Goal: Information Seeking & Learning: Check status

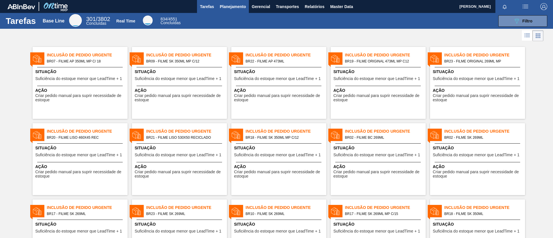
click at [226, 3] on span "Planejamento" at bounding box center [233, 6] width 26 height 7
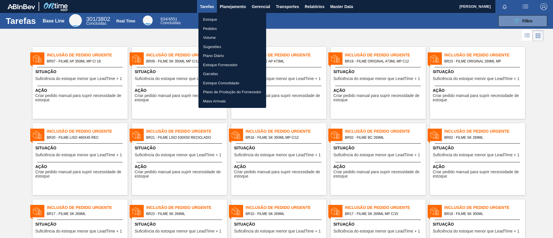
click at [234, 17] on li "Estoque" at bounding box center [232, 19] width 68 height 9
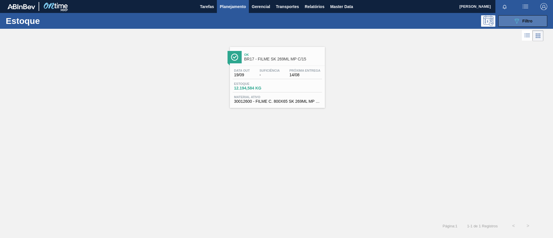
click at [461, 23] on span "Filtro" at bounding box center [527, 21] width 10 height 5
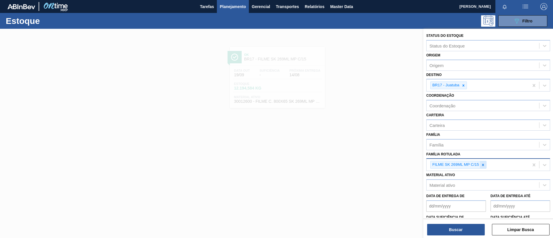
click at [461, 166] on icon at bounding box center [483, 165] width 4 height 4
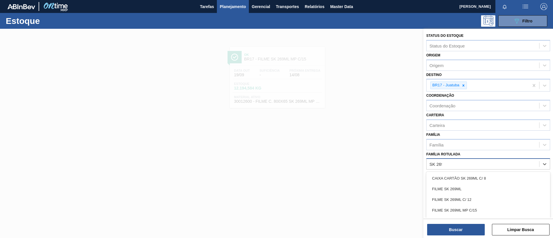
type Rotulada "SK 269M"
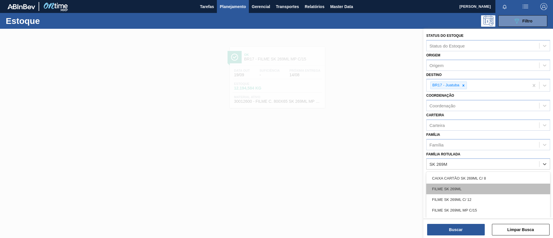
click at [461, 187] on div "FILME SK 269ML" at bounding box center [488, 189] width 124 height 11
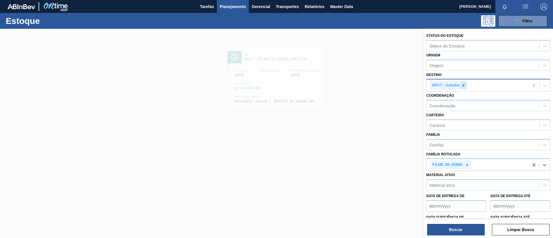
click at [461, 85] on icon at bounding box center [463, 86] width 4 height 4
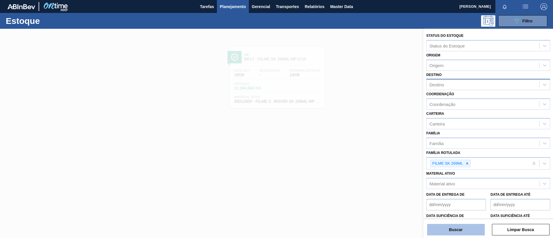
click at [461, 198] on button "Buscar" at bounding box center [456, 230] width 58 height 12
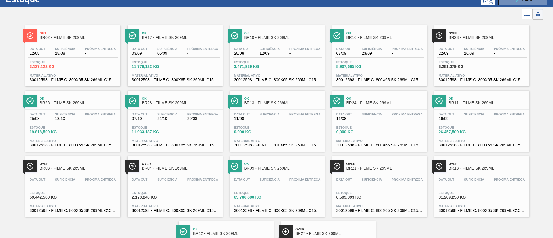
scroll to position [21, 0]
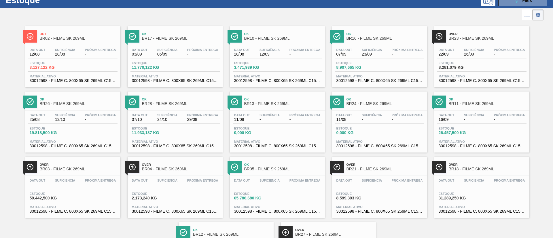
click at [443, 34] on div at bounding box center [439, 36] width 14 height 12
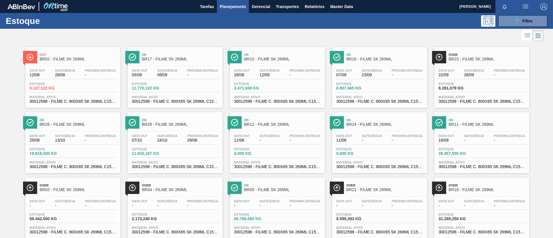
scroll to position [80, 0]
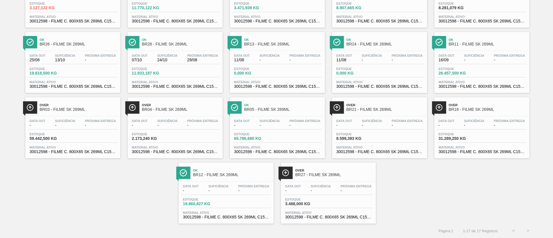
click at [461, 128] on div "Data out - Suficiência - Próxima Entrega -" at bounding box center [481, 124] width 89 height 10
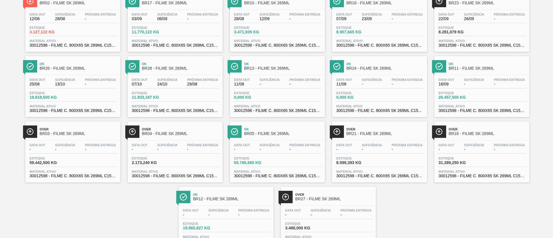
scroll to position [80, 0]
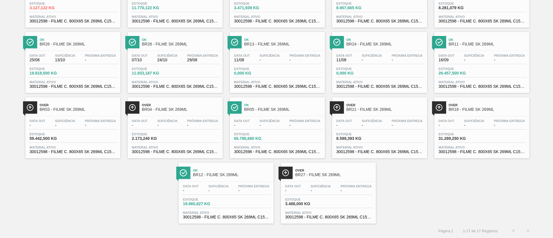
click at [85, 113] on div "Over BR03 - FILME SK 269ML" at bounding box center [79, 107] width 78 height 13
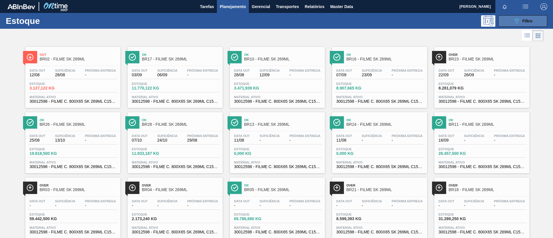
click at [461, 19] on button "089F7B8B-B2A5-4AFE-B5C0-19BA573D28AC Filtro" at bounding box center [522, 21] width 49 height 12
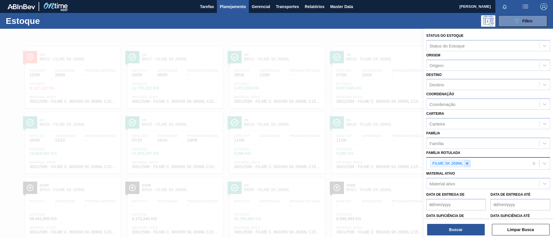
click at [461, 163] on icon at bounding box center [467, 164] width 4 height 4
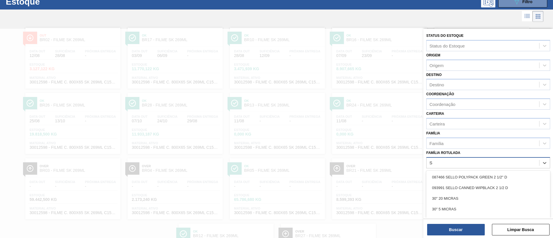
scroll to position [21, 0]
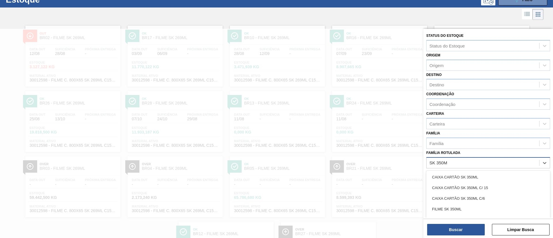
type Rotulada "SK 350ML"
click at [461, 198] on div "FILME SK 350ML" at bounding box center [488, 209] width 124 height 11
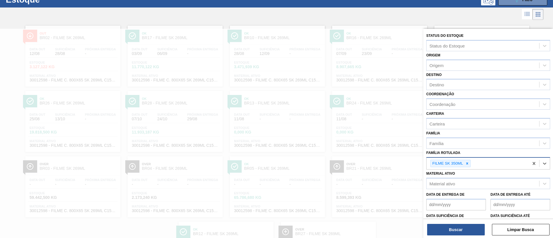
click at [461, 198] on div "Buscar Limpar Busca" at bounding box center [488, 227] width 130 height 16
click at [461, 198] on button "Buscar" at bounding box center [456, 230] width 58 height 12
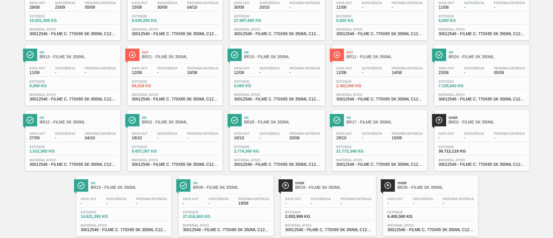
scroll to position [80, 0]
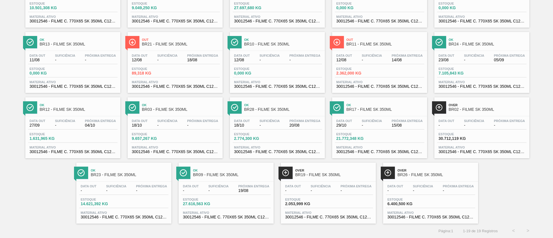
click at [461, 159] on div "Ok BR16 - FILME SK 350ML Data out 28/08 Suficiência 23/09 Próxima Entrega 05/09…" at bounding box center [276, 93] width 553 height 262
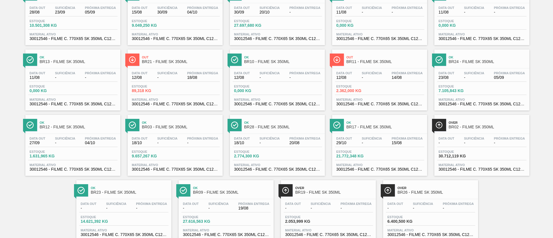
scroll to position [63, 0]
click at [195, 57] on span "Out" at bounding box center [181, 56] width 78 height 3
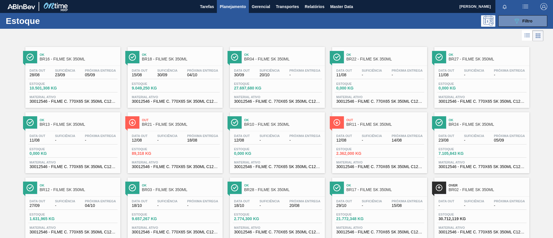
click at [353, 120] on span "Out" at bounding box center [385, 119] width 78 height 3
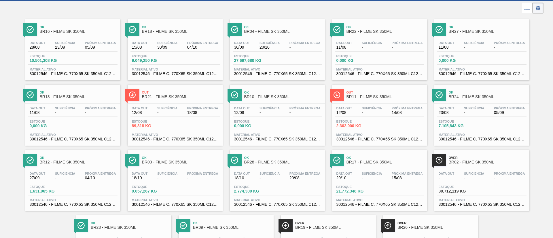
scroll to position [24, 0]
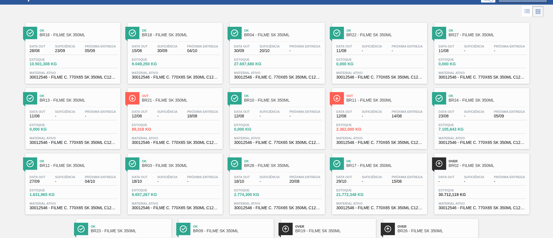
click at [458, 183] on div "Data out - Suficiência - Próxima Entrega -" at bounding box center [481, 180] width 89 height 10
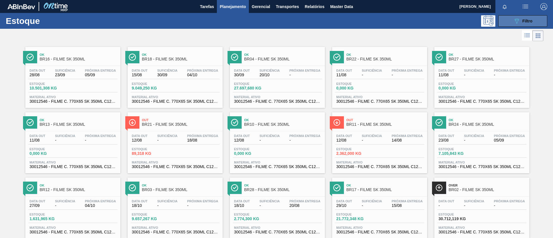
click at [461, 20] on div "089F7B8B-B2A5-4AFE-B5C0-19BA573D28AC Filtro" at bounding box center [522, 21] width 19 height 7
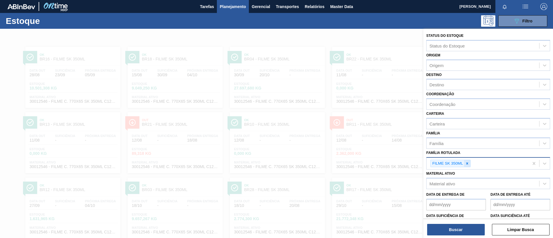
click at [461, 164] on icon at bounding box center [467, 163] width 2 height 2
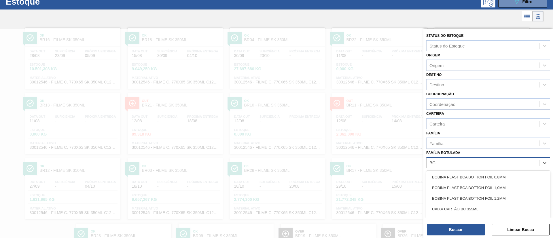
scroll to position [21, 0]
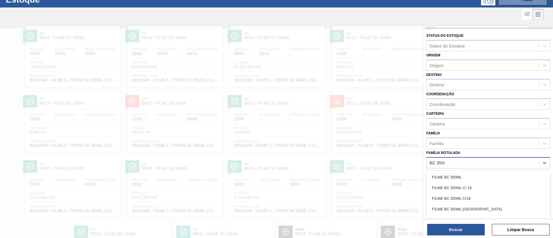
type Rotulada "BC 350ML"
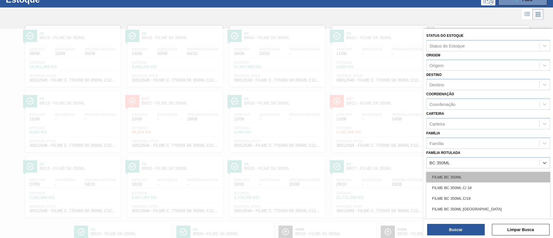
click at [461, 175] on div "FILME BC 350ML" at bounding box center [488, 177] width 124 height 11
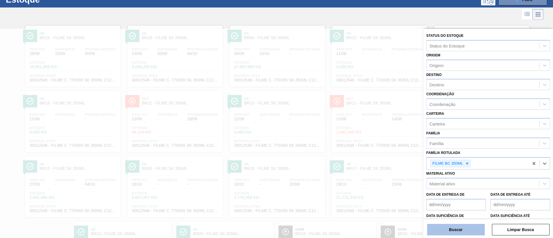
click at [461, 198] on button "Buscar" at bounding box center [456, 230] width 58 height 12
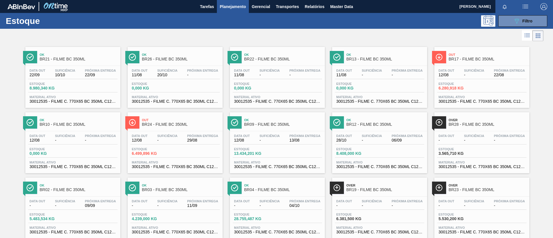
scroll to position [43, 0]
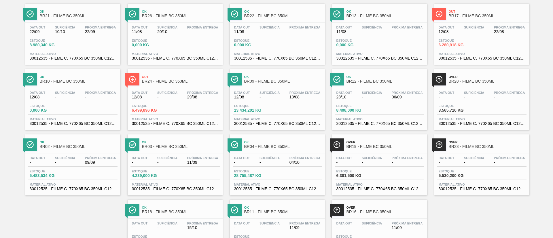
click at [455, 141] on span "Over" at bounding box center [488, 142] width 78 height 3
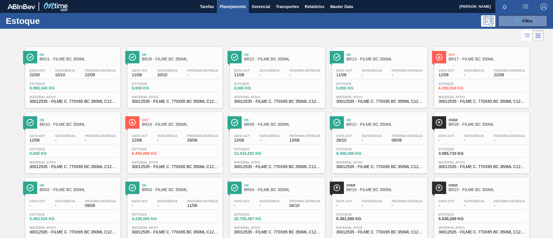
click at [351, 198] on span "-" at bounding box center [344, 206] width 16 height 4
click at [461, 23] on div "089F7B8B-B2A5-4AFE-B5C0-19BA573D28AC Filtro" at bounding box center [522, 21] width 19 height 7
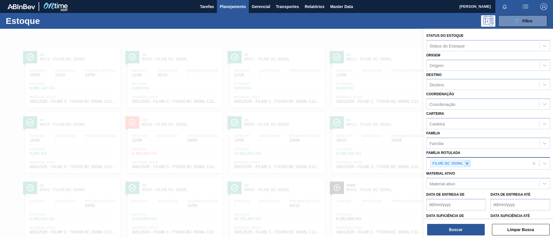
click at [461, 161] on div at bounding box center [467, 163] width 6 height 7
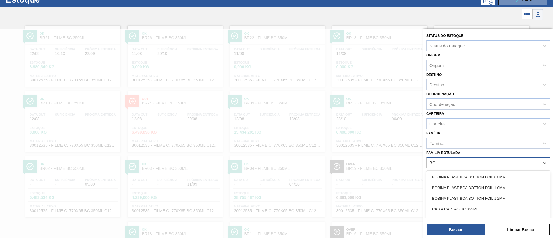
scroll to position [21, 0]
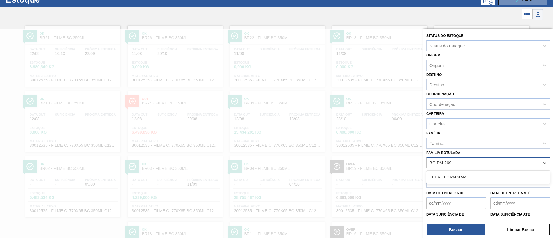
type Rotulada "BC PM 269ML"
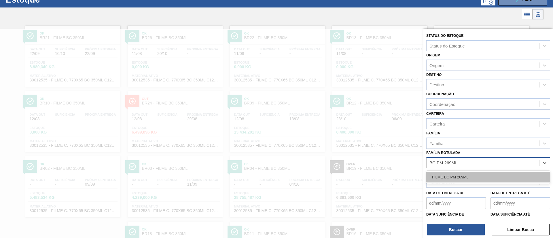
click at [461, 176] on div "FILME BC PM 269ML" at bounding box center [488, 177] width 124 height 11
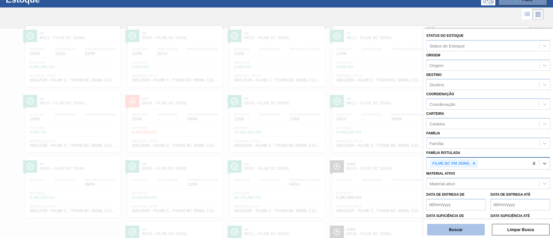
click at [461, 198] on button "Buscar" at bounding box center [456, 230] width 58 height 12
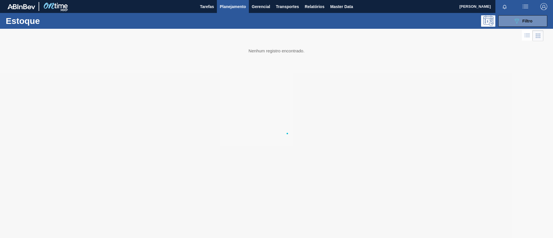
scroll to position [0, 0]
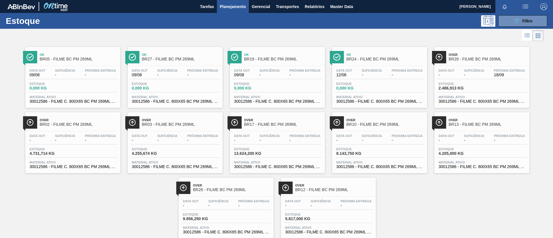
click at [281, 128] on div "Over BR17 - FILME BC PM 269ML" at bounding box center [283, 122] width 78 height 13
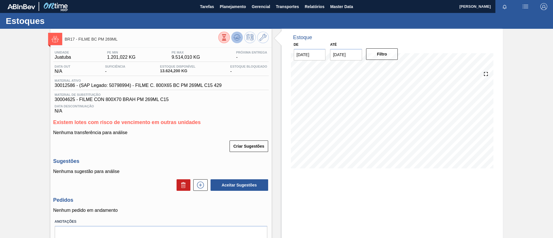
click at [238, 43] on button at bounding box center [237, 38] width 12 height 12
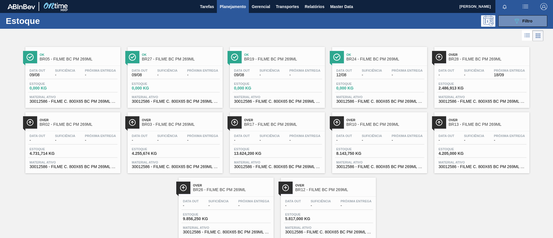
click at [381, 127] on div "Over BR10 - FILME BC PM 269ML" at bounding box center [385, 122] width 78 height 13
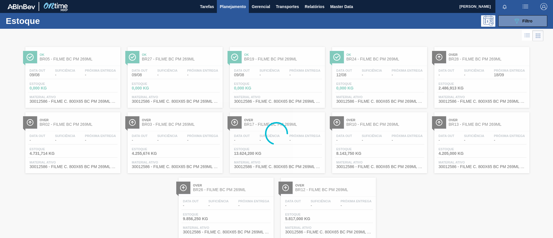
click at [461, 131] on div at bounding box center [482, 131] width 86 height 0
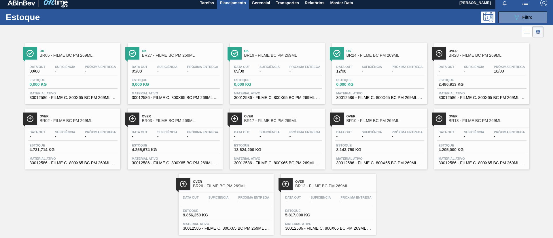
scroll to position [15, 0]
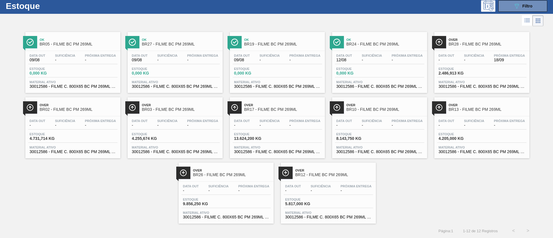
click at [330, 185] on span "Suficiência" at bounding box center [320, 186] width 20 height 3
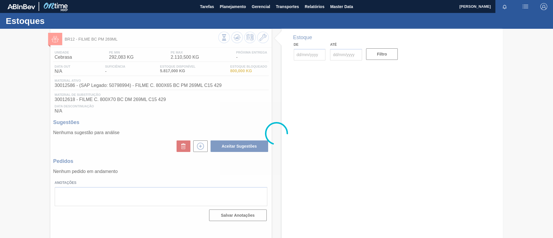
type input "[DATE]"
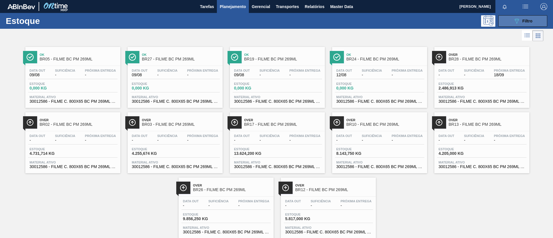
click at [461, 23] on button "089F7B8B-B2A5-4AFE-B5C0-19BA573D28AC Filtro" at bounding box center [522, 21] width 49 height 12
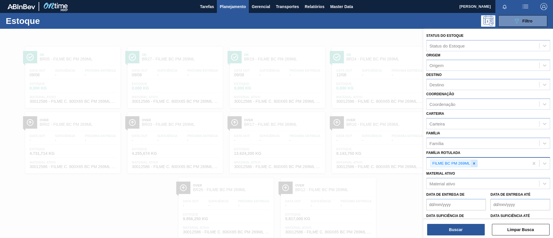
click at [461, 164] on icon at bounding box center [474, 163] width 2 height 2
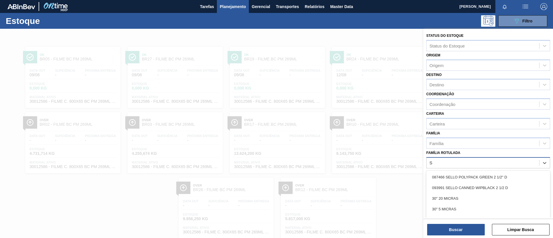
scroll to position [15, 0]
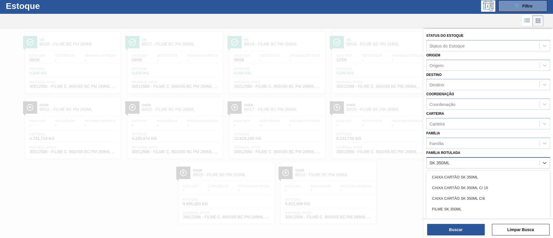
type Rotulada "SK 350ML MP"
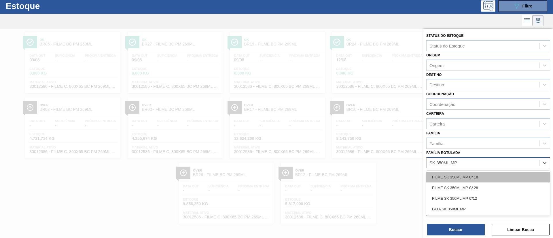
click at [461, 176] on div "FILME SK 350ML MP C/ 18" at bounding box center [488, 177] width 124 height 11
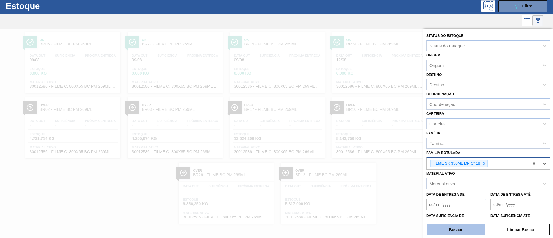
click at [461, 198] on button "Buscar" at bounding box center [456, 230] width 58 height 12
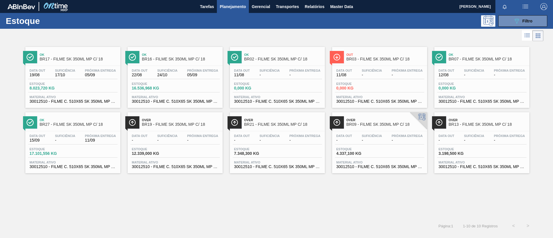
click at [187, 58] on span "BR16 - FILME SK 350ML MP C/ 18" at bounding box center [181, 59] width 78 height 4
click at [67, 65] on div "Ok BR17 - FILME SK 350ML MP C/ 18 Data out 19/08 Suficiência 17/10 Próxima Entr…" at bounding box center [72, 77] width 95 height 61
click at [390, 94] on div "Data out 11/08 Suficiência - Próxima Entrega - Estoque 0,000 KG Material ativo …" at bounding box center [379, 85] width 95 height 39
click at [87, 147] on div "Data out 15/09 Suficiência - Próxima Entrega 11/09 Estoque 17.101,556 KG Materi…" at bounding box center [72, 150] width 95 height 39
click at [171, 57] on span "BR16 - FILME SK 350ML MP C/ 18" at bounding box center [181, 59] width 78 height 4
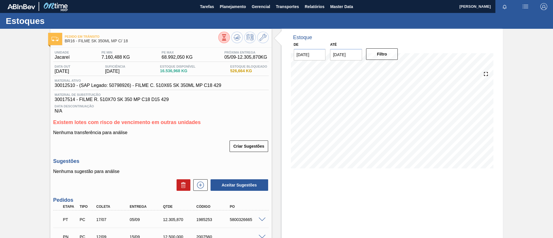
click at [40, 82] on div "Pedido [PERSON_NAME] BR16 - FILME SK 350ML MP C/ 18 Unidade Jacareí PE MIN 7.16…" at bounding box center [276, 161] width 553 height 264
click at [0, 112] on div "Pedido [PERSON_NAME] BR16 - FILME SK 350ML MP C/ 18 Unidade Jacareí PE MIN 7.16…" at bounding box center [276, 161] width 553 height 264
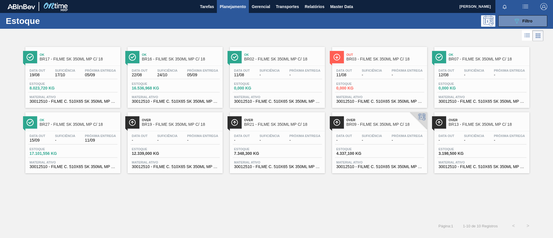
click at [73, 121] on span "Ok" at bounding box center [79, 119] width 78 height 3
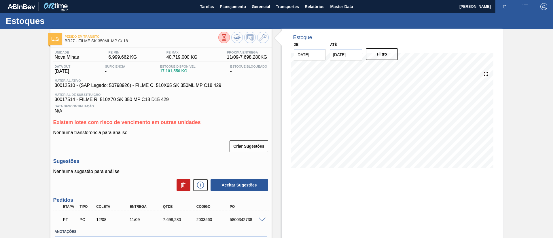
click at [0, 91] on div "Pedido [PERSON_NAME] BR27 - FILME SK 350ML MP C/ 18 Unidade Nova Minas PE MIN 6…" at bounding box center [276, 152] width 553 height 246
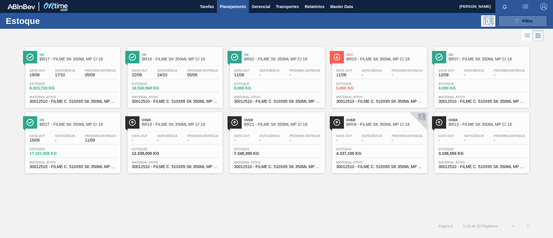
click at [461, 22] on div "089F7B8B-B2A5-4AFE-B5C0-19BA573D28AC Filtro" at bounding box center [522, 21] width 19 height 7
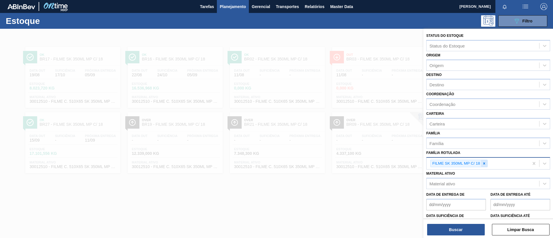
click at [461, 164] on icon at bounding box center [484, 164] width 4 height 4
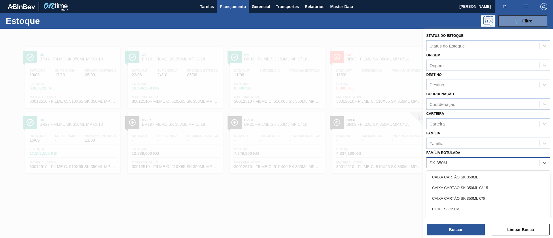
type Rotulada "SK 350ML"
drag, startPoint x: 470, startPoint y: 208, endPoint x: 459, endPoint y: 230, distance: 24.3
click at [461, 198] on div "FILME SK 350ML" at bounding box center [488, 209] width 124 height 11
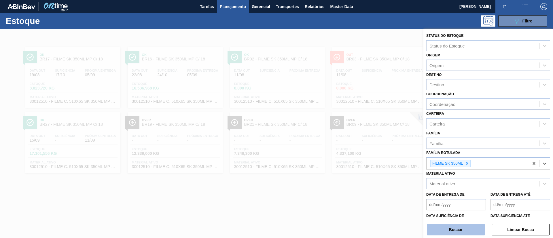
click at [459, 198] on button "Buscar" at bounding box center [456, 230] width 58 height 12
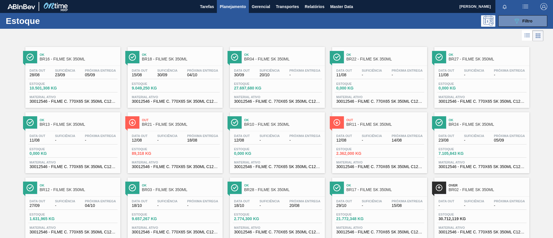
click at [83, 59] on span "BR16 - FILME SK 350ML" at bounding box center [79, 59] width 78 height 4
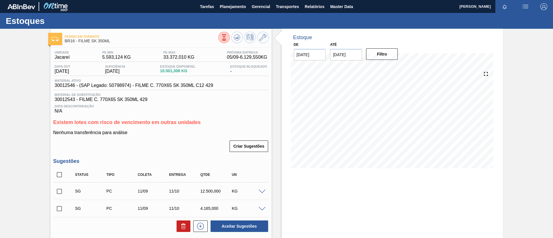
click at [58, 174] on input "checkbox" at bounding box center [59, 175] width 12 height 12
checkbox input "true"
click at [180, 198] on icon at bounding box center [183, 226] width 7 height 7
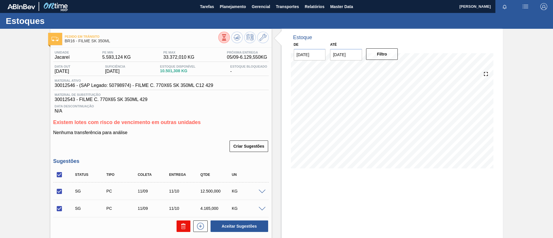
checkbox input "false"
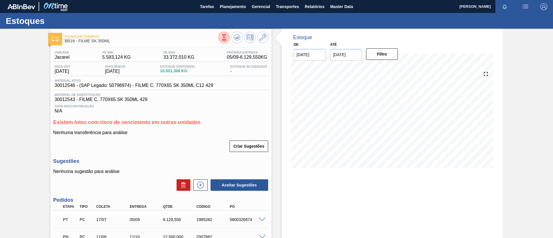
click at [1, 125] on div "Pedido [PERSON_NAME] BR16 - FILME SK 350ML Unidade Jacareí PE MIN 5.593,124 KG …" at bounding box center [276, 161] width 553 height 264
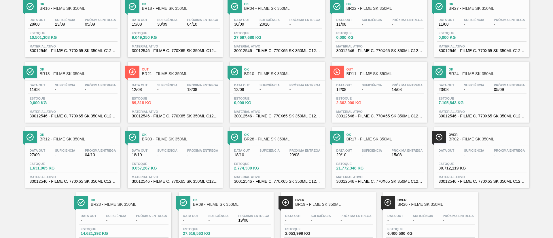
scroll to position [37, 0]
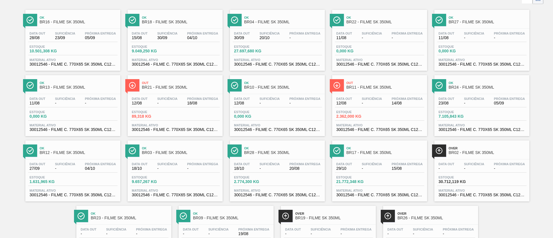
click at [195, 31] on div "Data out 15/08 Suficiência 30/09 Próxima Entrega 04/10 Estoque 9.049,250 KG Mat…" at bounding box center [175, 48] width 95 height 39
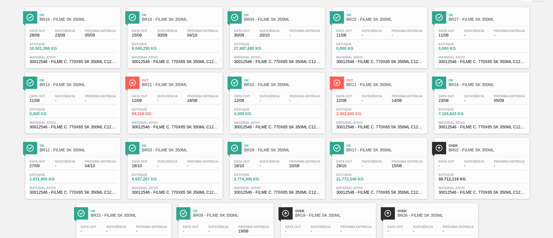
scroll to position [65, 0]
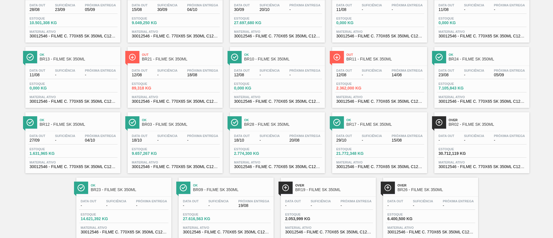
click at [186, 123] on span "BR03 - FILME SK 350ML" at bounding box center [181, 124] width 78 height 4
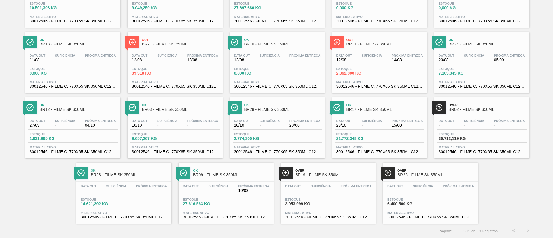
scroll to position [29, 0]
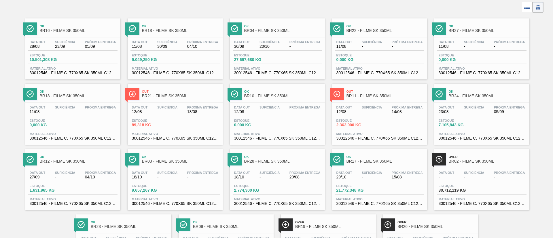
click at [180, 55] on div "Estoque 9.049,250 KG" at bounding box center [174, 59] width 89 height 10
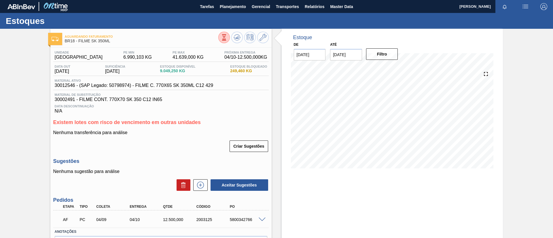
click at [181, 44] on div "Aguardando Faturamento BR18 - FILME SK 350ML" at bounding box center [142, 39] width 154 height 13
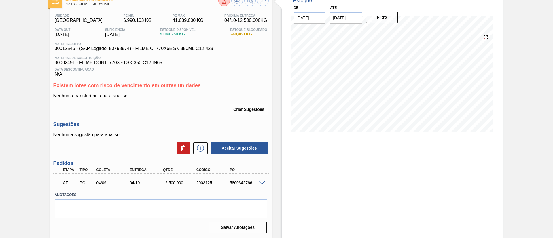
click at [257, 182] on div at bounding box center [263, 182] width 12 height 4
click at [260, 184] on span at bounding box center [262, 183] width 7 height 4
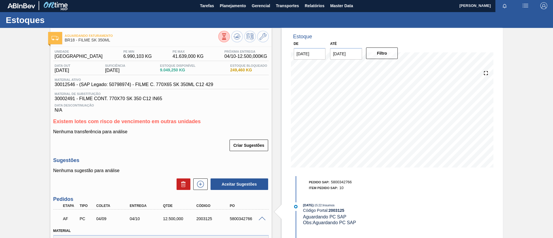
scroll to position [0, 0]
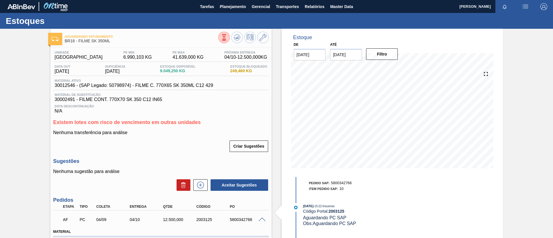
click at [261, 198] on span at bounding box center [262, 220] width 7 height 4
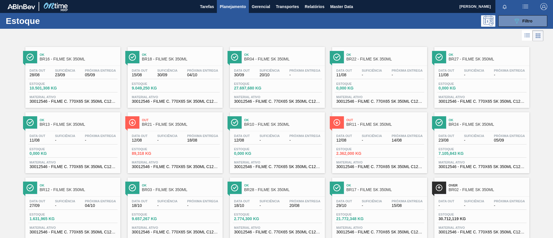
click at [382, 129] on div "Out BR11 - FILME SK 350ML Data out 12/08 Suficiência - Próxima Entrega 14/08 Es…" at bounding box center [379, 142] width 95 height 61
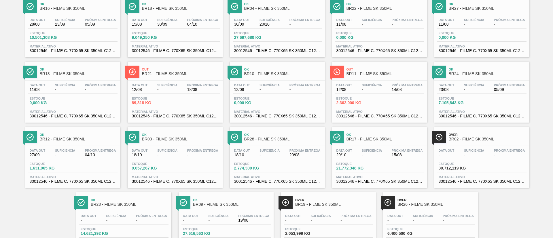
scroll to position [53, 0]
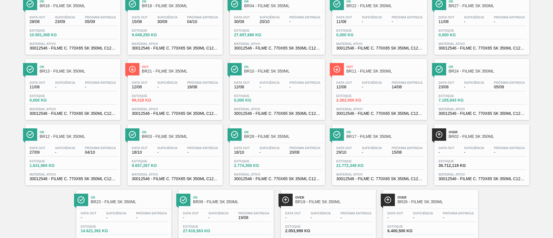
click at [21, 70] on link "Ok BR13 - FILME SK 350ML Data out 11/08 Suficiência - Próxima Entrega - Estoque…" at bounding box center [72, 87] width 102 height 65
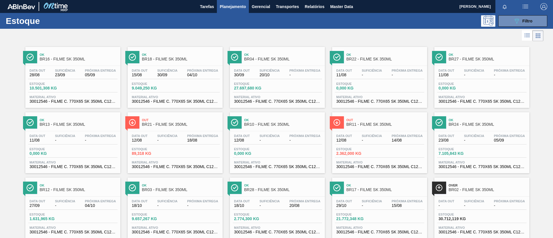
scroll to position [80, 0]
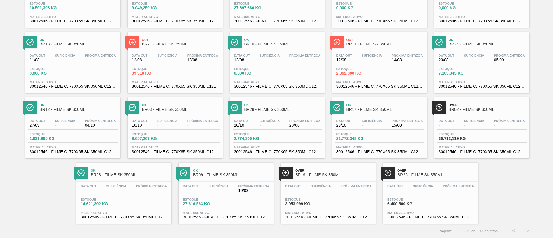
click at [116, 185] on span "Suficiência" at bounding box center [116, 186] width 20 height 3
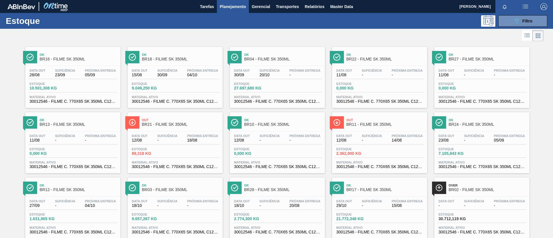
click at [80, 58] on span "BR16 - FILME SK 350ML" at bounding box center [79, 59] width 78 height 4
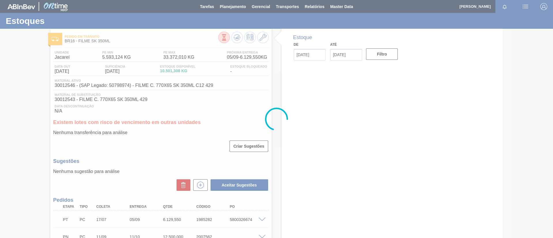
click at [19, 77] on div at bounding box center [276, 119] width 553 height 238
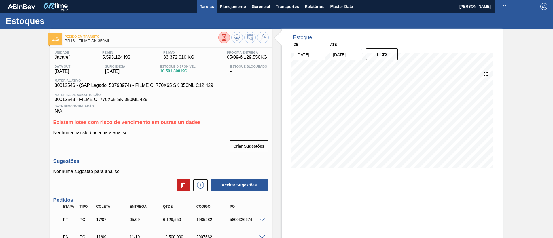
click at [202, 3] on span "Tarefas" at bounding box center [207, 6] width 14 height 7
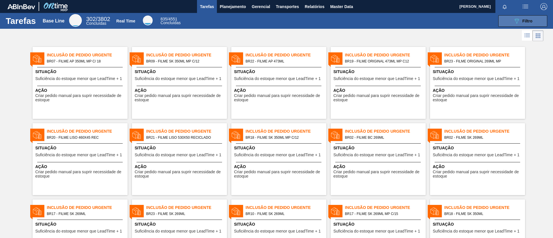
click at [461, 22] on span "Filtro" at bounding box center [527, 21] width 10 height 5
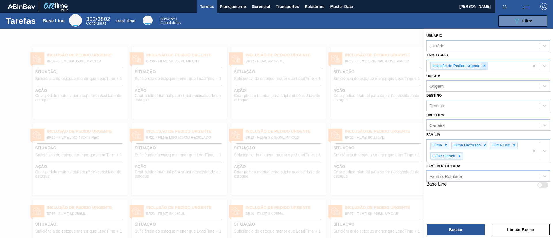
click at [461, 64] on icon at bounding box center [484, 66] width 4 height 4
click at [461, 64] on div "Tipo Tarefa" at bounding box center [483, 65] width 113 height 8
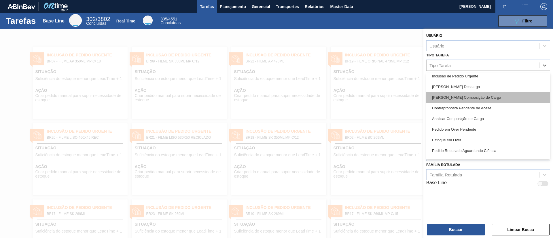
scroll to position [43, 0]
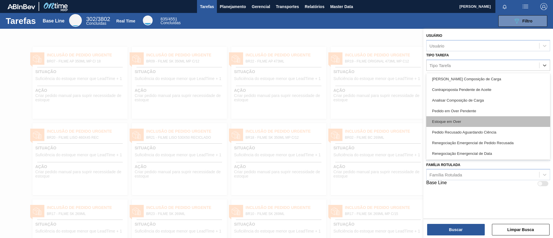
click at [461, 119] on div "Estoque em Over" at bounding box center [488, 121] width 124 height 11
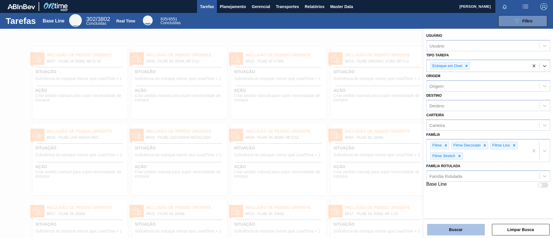
click at [460, 198] on button "Buscar" at bounding box center [456, 230] width 58 height 12
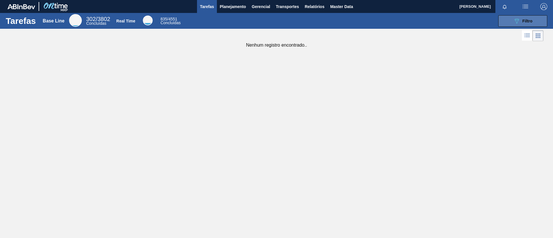
click at [461, 18] on icon "089F7B8B-B2A5-4AFE-B5C0-19BA573D28AC" at bounding box center [516, 21] width 7 height 7
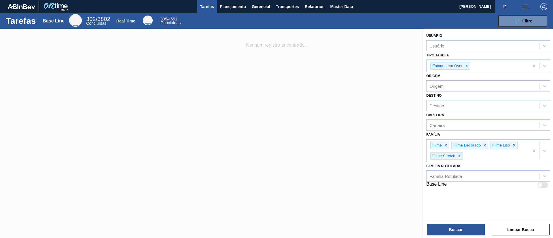
click at [461, 67] on div "Estoque em Over" at bounding box center [447, 66] width 33 height 7
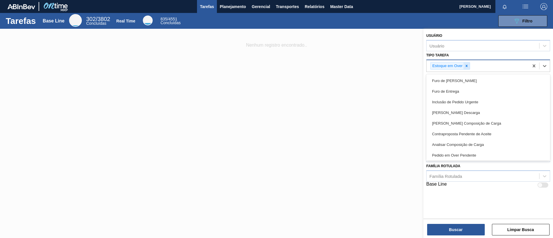
click at [461, 66] on icon at bounding box center [467, 66] width 4 height 4
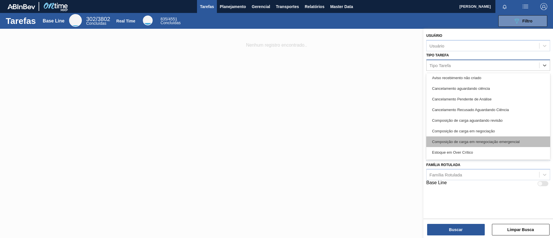
scroll to position [172, 0]
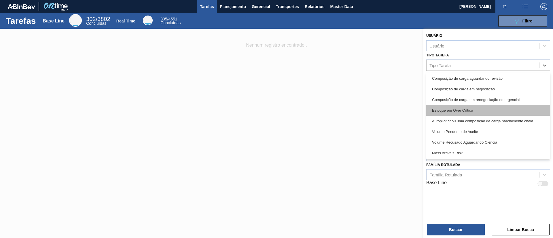
click at [461, 114] on div "Estoque em Over Crítico" at bounding box center [488, 110] width 124 height 11
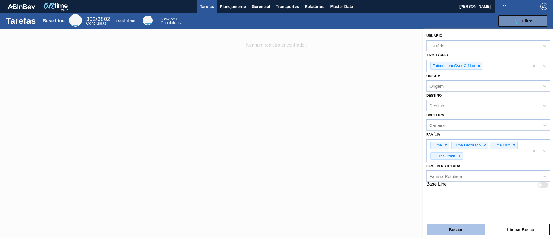
click at [461, 198] on button "Buscar" at bounding box center [456, 230] width 58 height 12
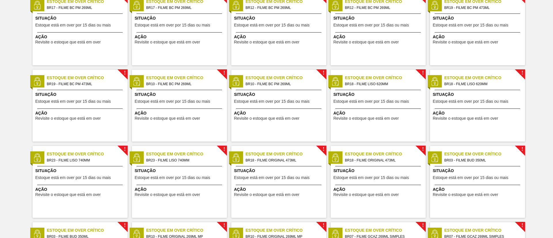
scroll to position [0, 0]
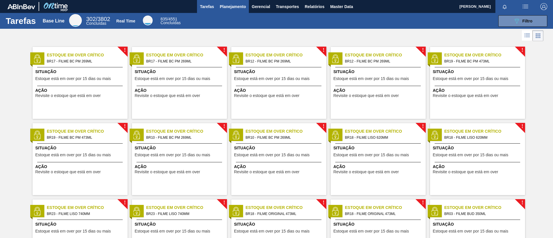
click at [225, 9] on span "Planejamento" at bounding box center [233, 6] width 26 height 7
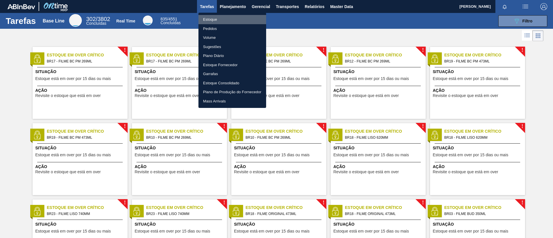
click at [228, 17] on li "Estoque" at bounding box center [232, 19] width 68 height 9
